Goal: Navigation & Orientation: Find specific page/section

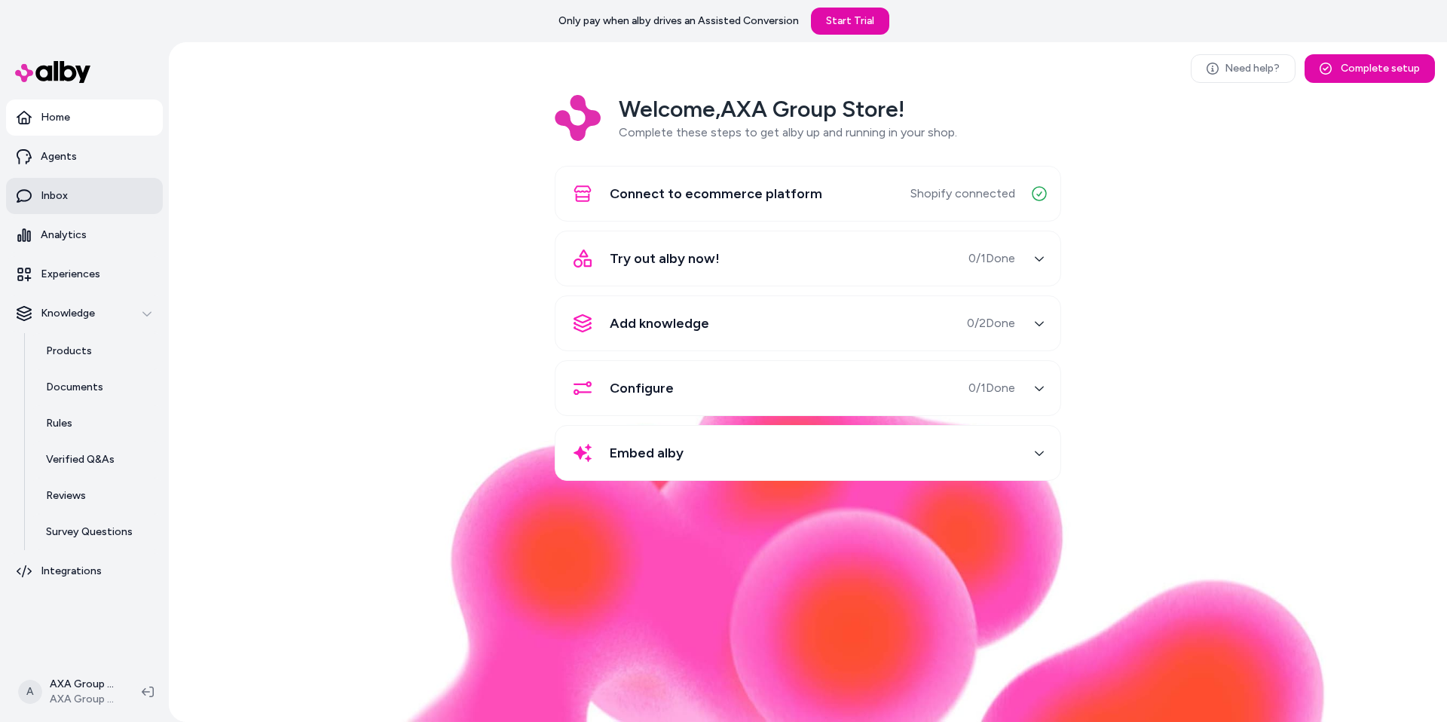
click at [99, 200] on link "Inbox" at bounding box center [84, 196] width 157 height 36
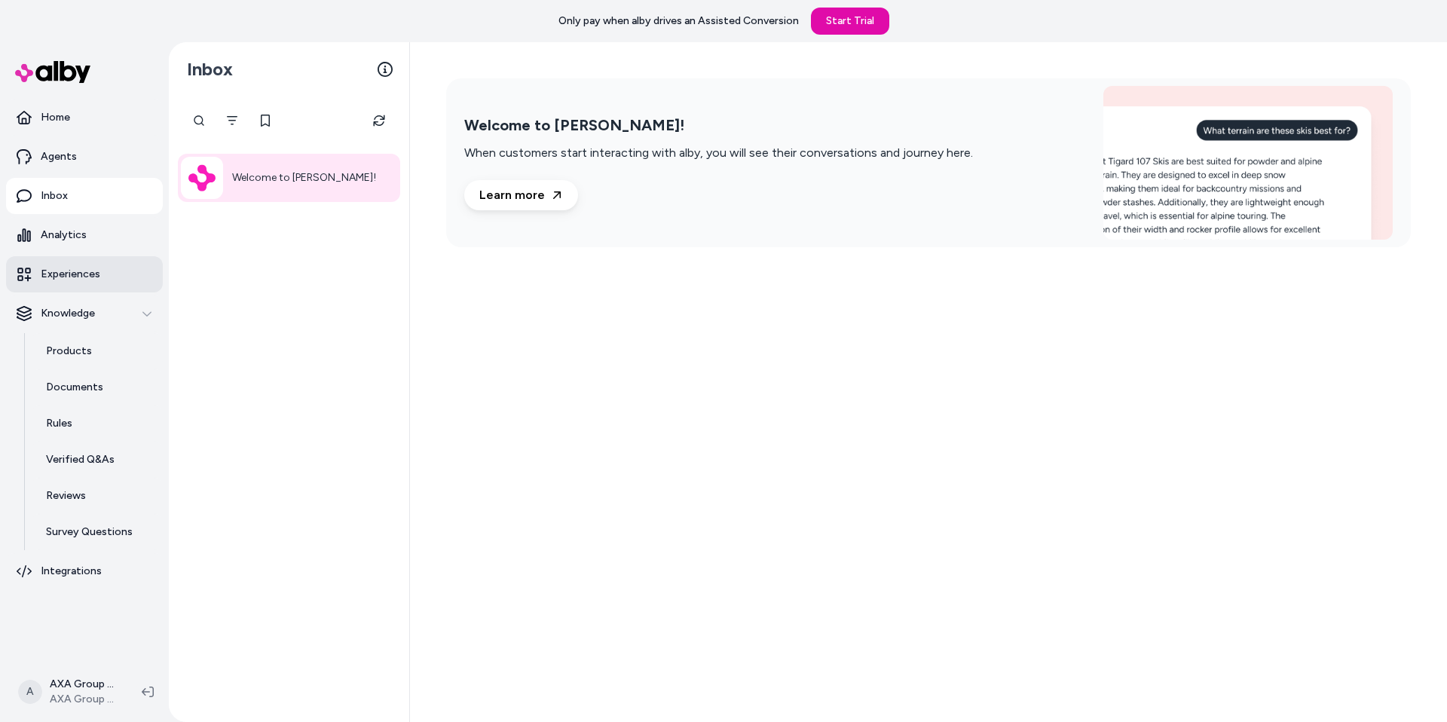
click at [90, 267] on p "Experiences" at bounding box center [71, 274] width 60 height 15
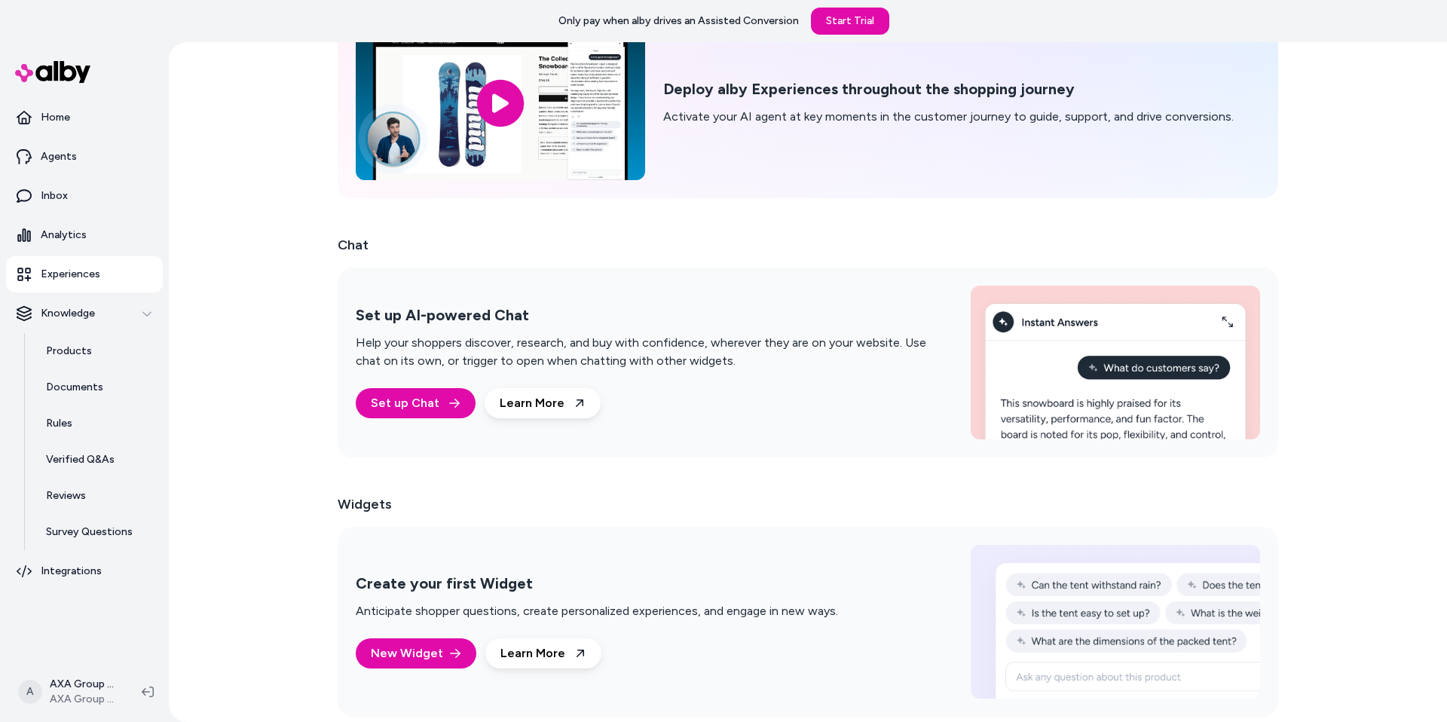
scroll to position [104, 0]
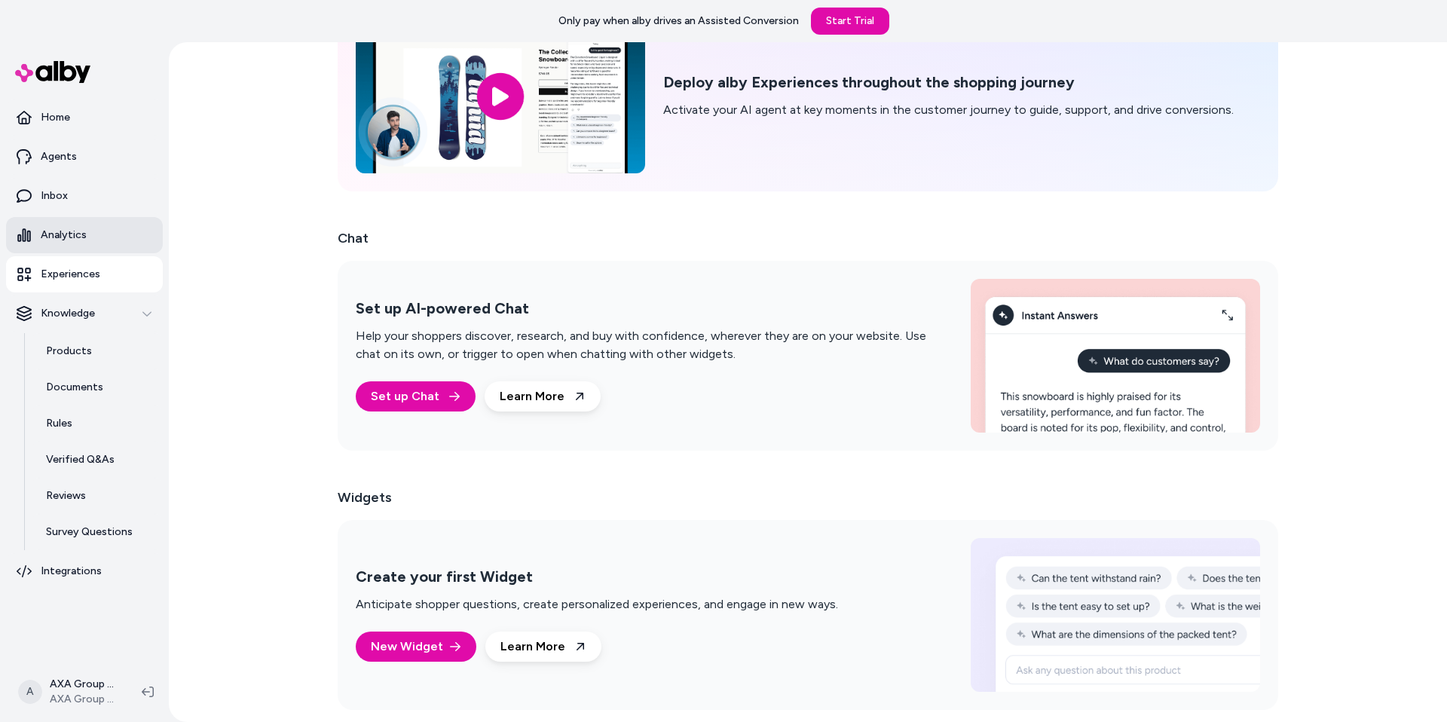
click at [87, 223] on link "Analytics" at bounding box center [84, 235] width 157 height 36
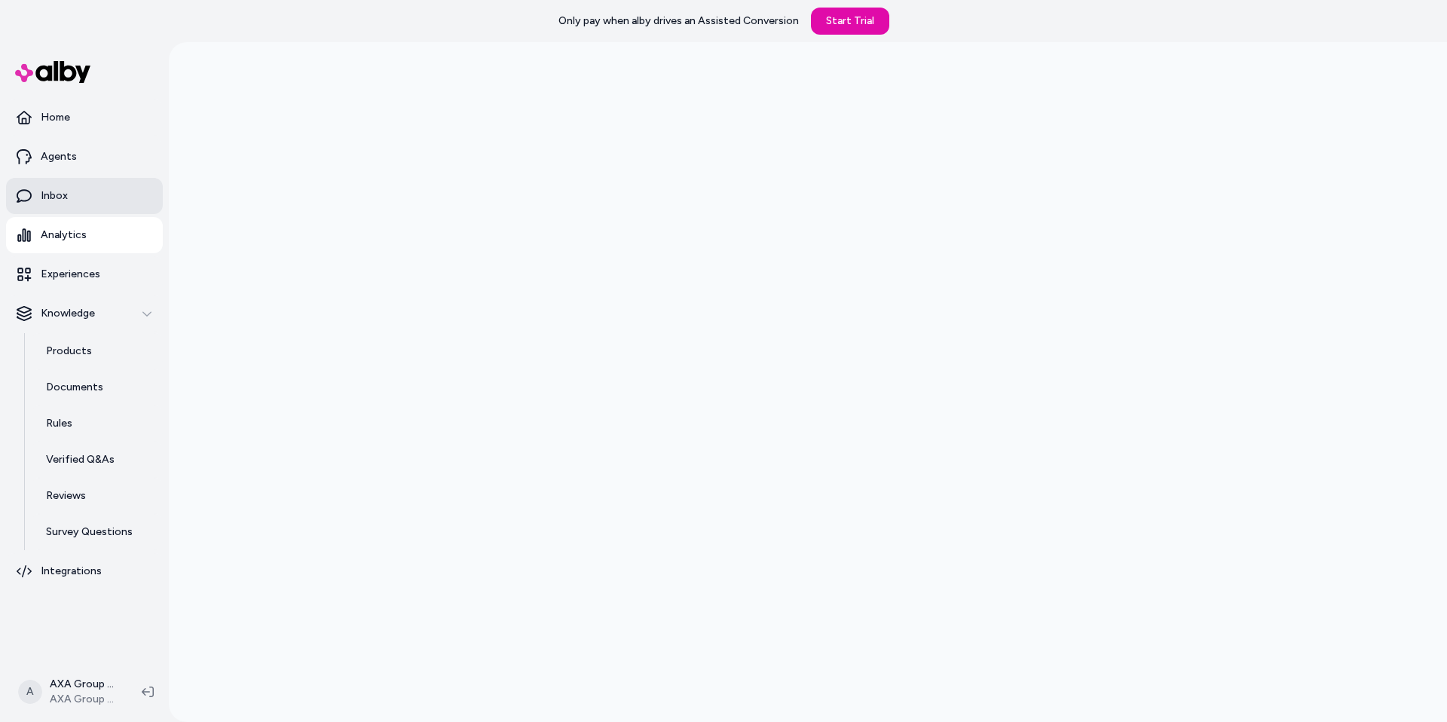
click at [85, 194] on link "Inbox" at bounding box center [84, 196] width 157 height 36
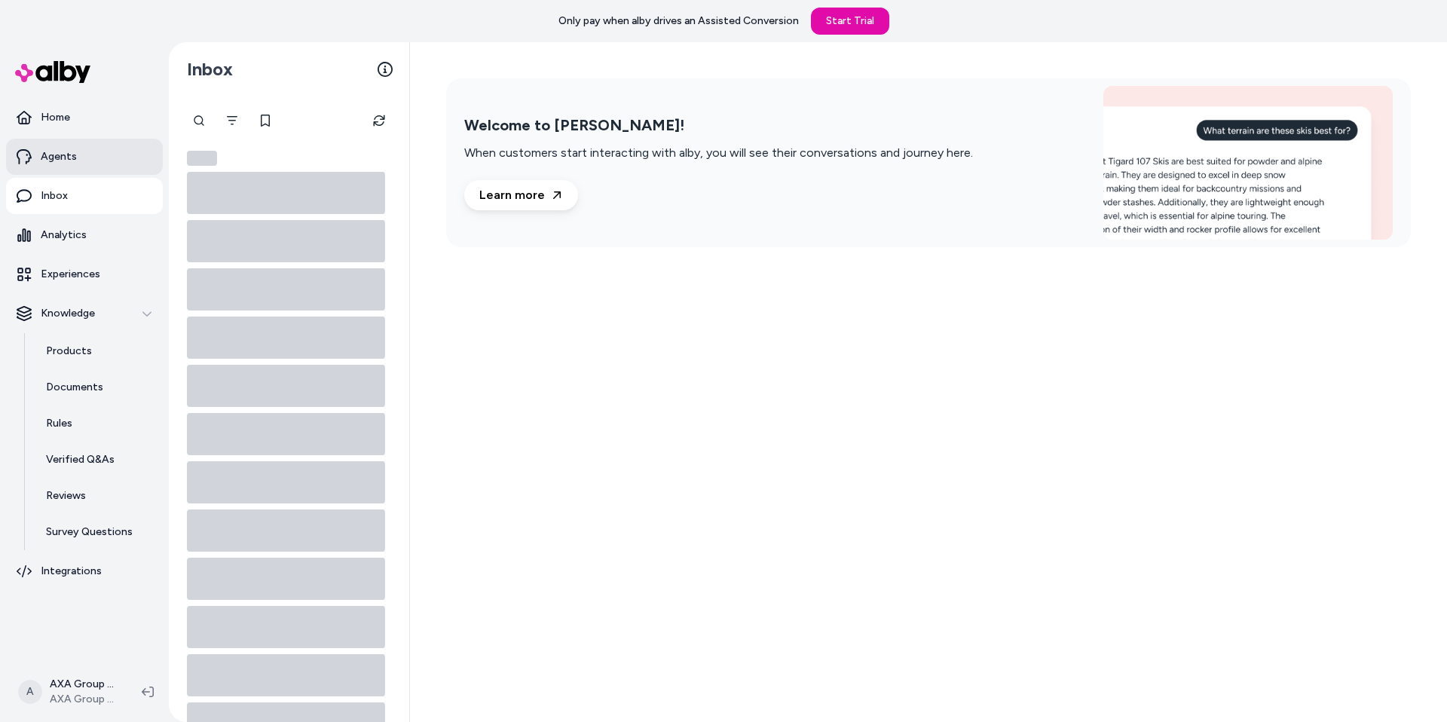
click at [87, 161] on link "Agents" at bounding box center [84, 157] width 157 height 36
